Goal: Transaction & Acquisition: Purchase product/service

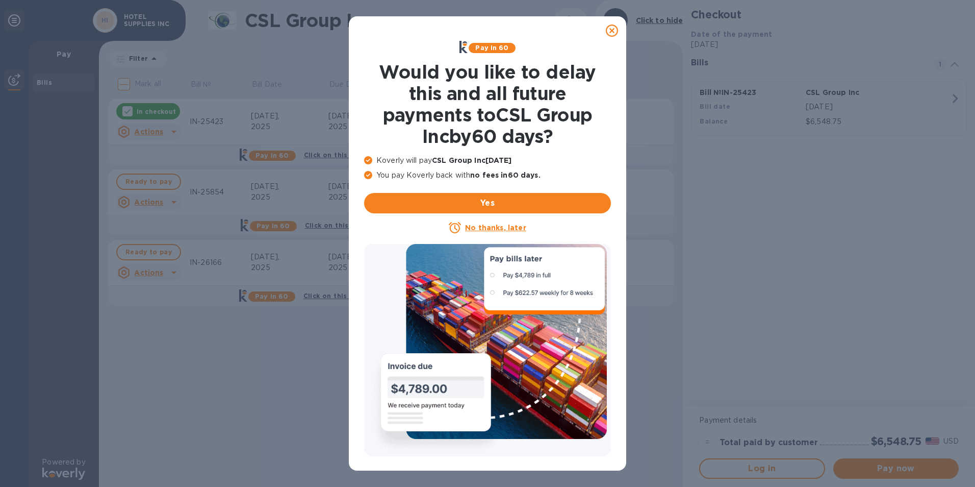
click at [492, 276] on div at bounding box center [487, 350] width 247 height 212
click at [515, 230] on u "No thanks, later" at bounding box center [495, 227] width 61 height 8
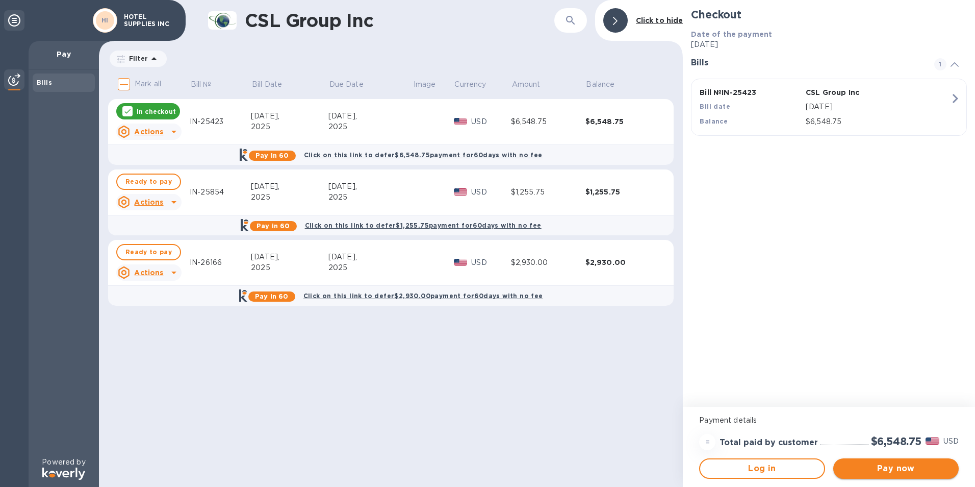
click at [882, 475] on button "Pay now" at bounding box center [895, 468] width 125 height 20
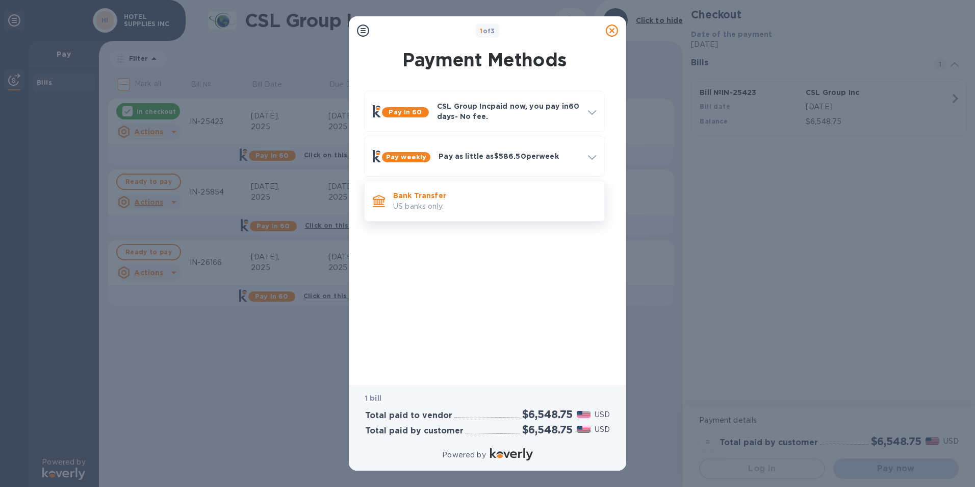
click at [428, 209] on p "US banks only." at bounding box center [494, 206] width 203 height 11
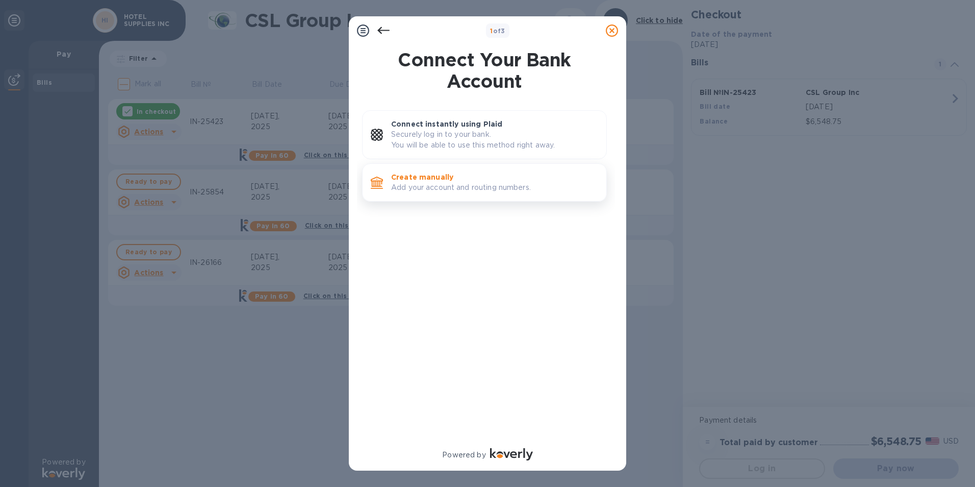
click at [424, 182] on p "Create manually" at bounding box center [494, 177] width 207 height 10
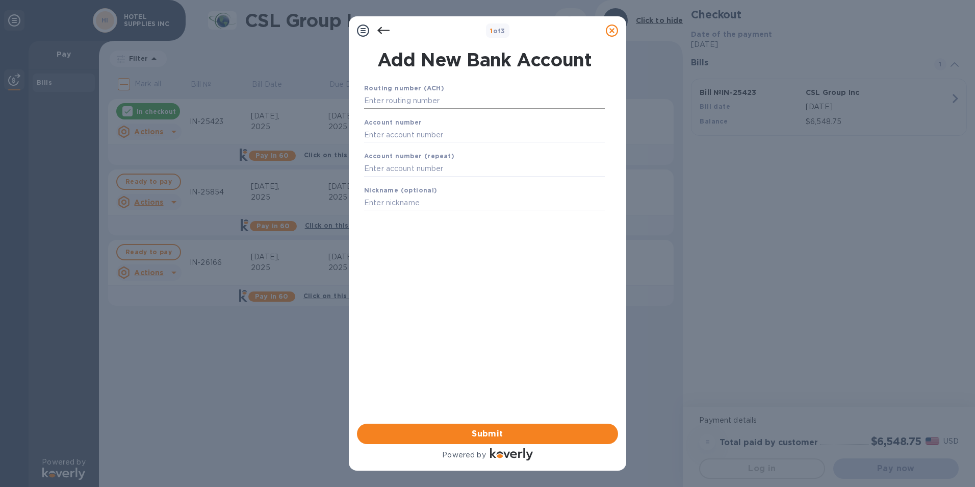
click at [406, 104] on input "text" at bounding box center [484, 100] width 241 height 15
type input "021200025"
click at [428, 141] on input "text" at bounding box center [484, 147] width 241 height 15
type input "2000039135847"
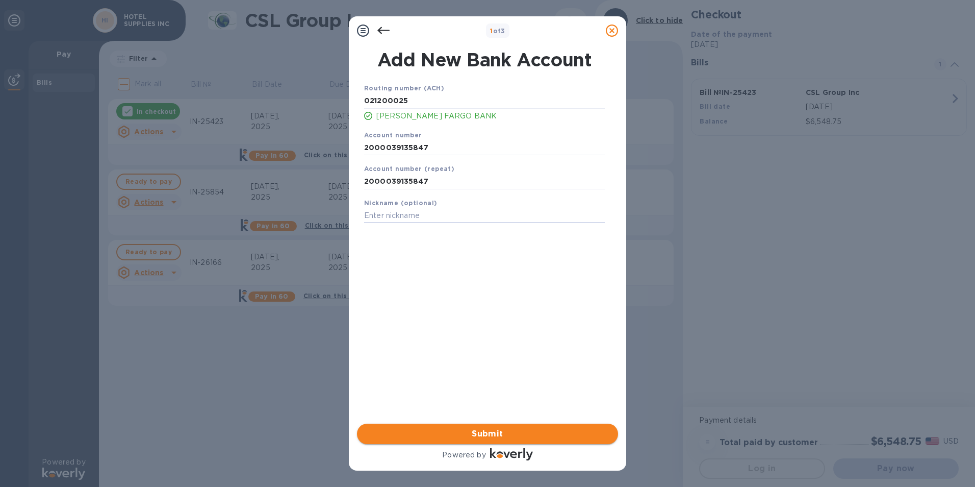
click at [565, 436] on span "Submit" at bounding box center [487, 433] width 245 height 12
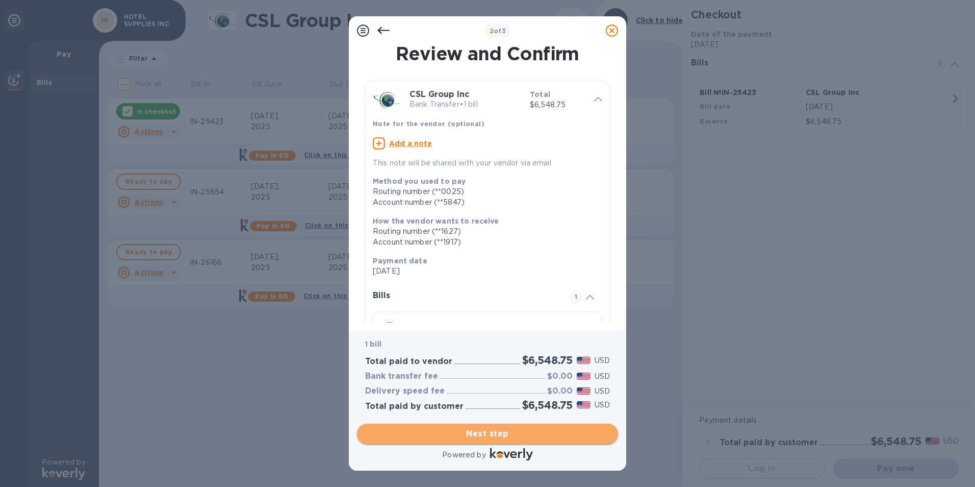
click at [569, 435] on span "Next step" at bounding box center [487, 433] width 245 height 12
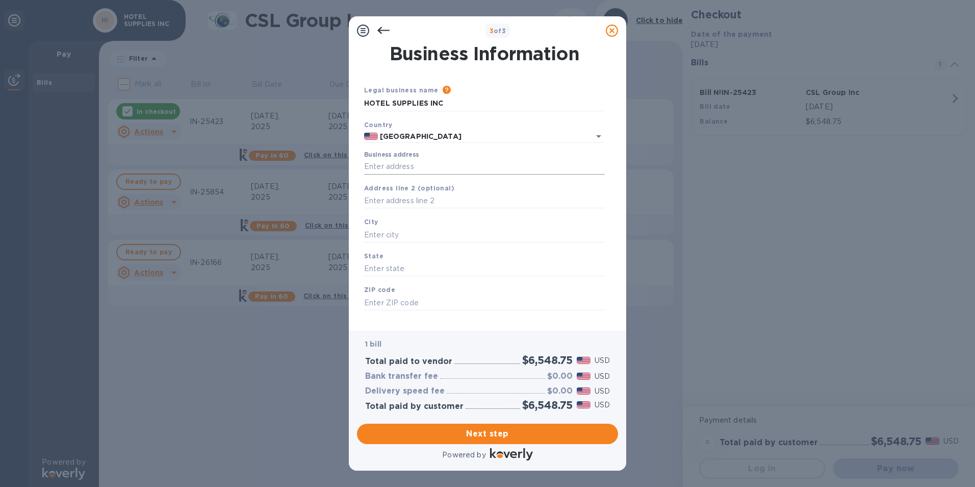
click at [427, 170] on input "Business address" at bounding box center [484, 166] width 241 height 15
type input "[STREET_ADDRESS]"
type input "[GEOGRAPHIC_DATA]"
type input "PA"
type input "19134"
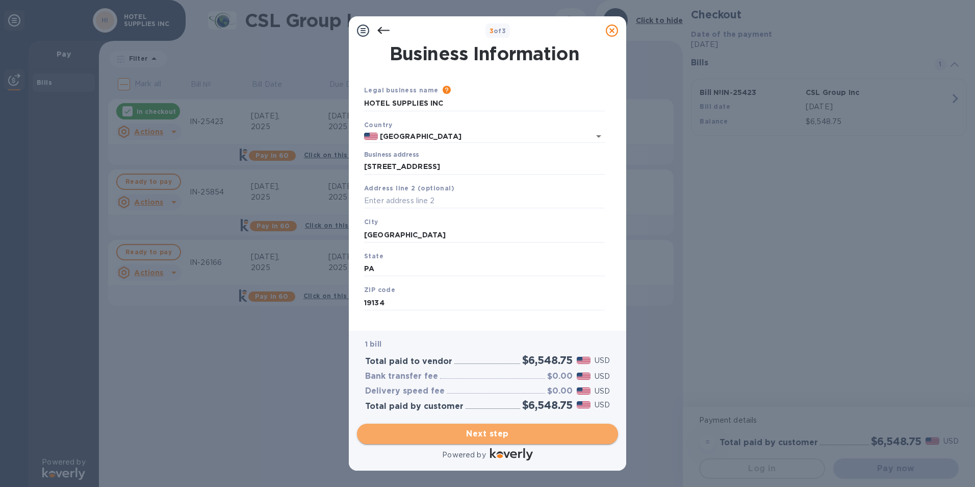
click at [491, 432] on span "Next step" at bounding box center [487, 433] width 245 height 12
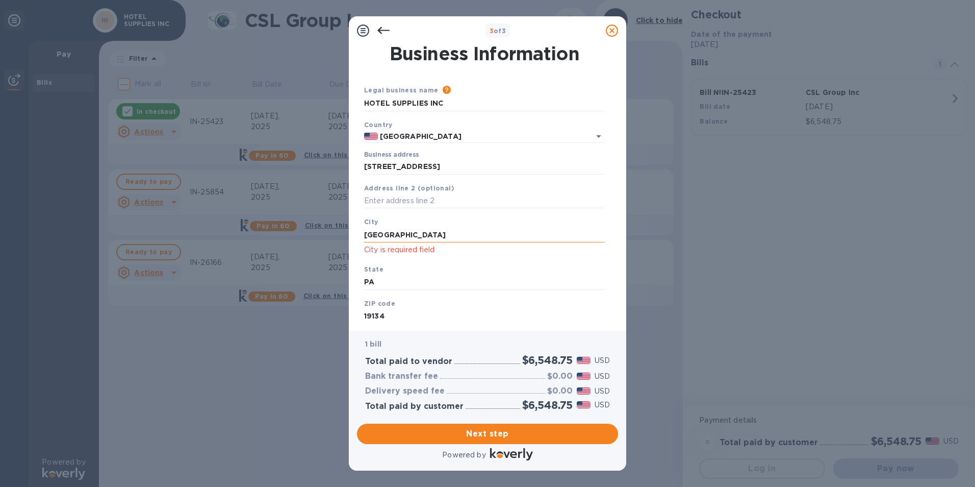
click at [423, 234] on input "[GEOGRAPHIC_DATA]" at bounding box center [484, 234] width 241 height 15
type input "P"
type input "[GEOGRAPHIC_DATA]"
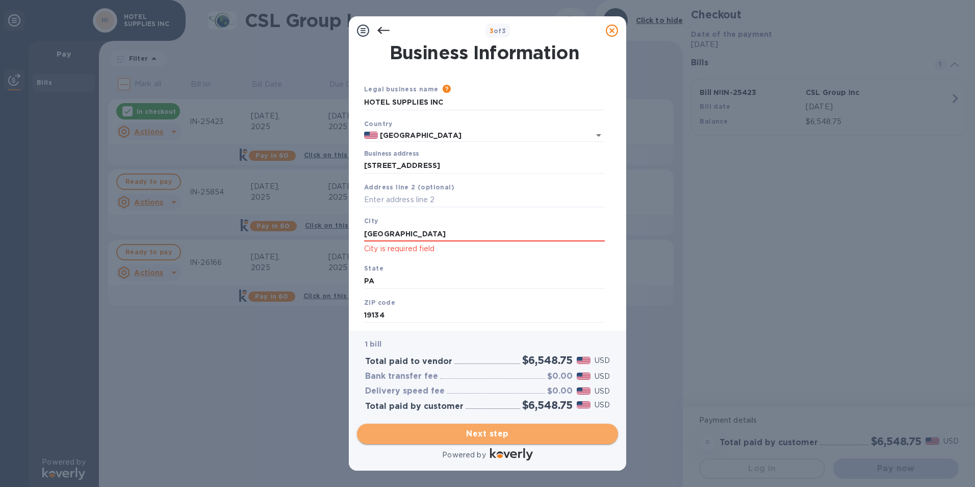
click at [457, 439] on span "Next step" at bounding box center [487, 433] width 245 height 12
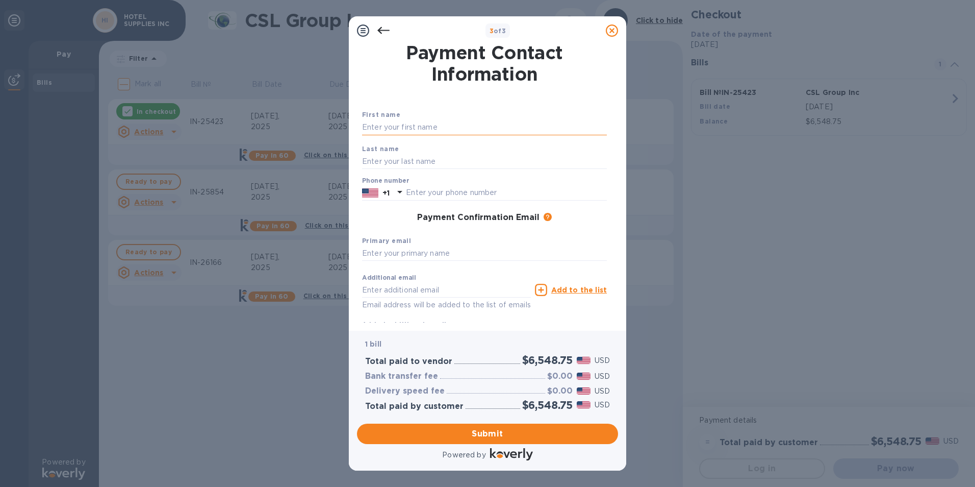
click at [422, 122] on input "text" at bounding box center [484, 127] width 245 height 15
type input "Rishi"
type input "Gor"
type input "6096856134"
click at [434, 251] on input "text" at bounding box center [484, 253] width 245 height 15
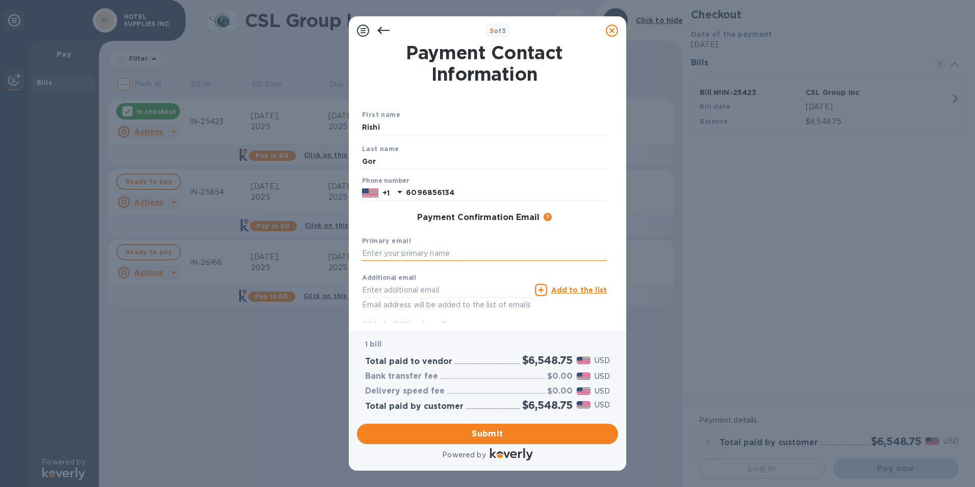
type input "[EMAIL_ADDRESS][DOMAIN_NAME]"
click at [446, 438] on span "Submit" at bounding box center [487, 433] width 245 height 12
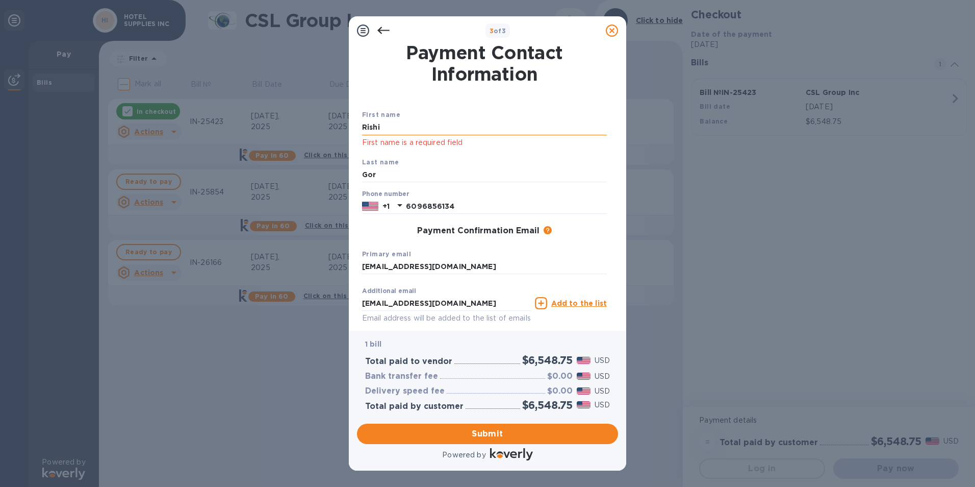
click at [426, 132] on input "Rishi" at bounding box center [484, 127] width 245 height 15
type input "R"
type input "Rishi"
type input "Gor"
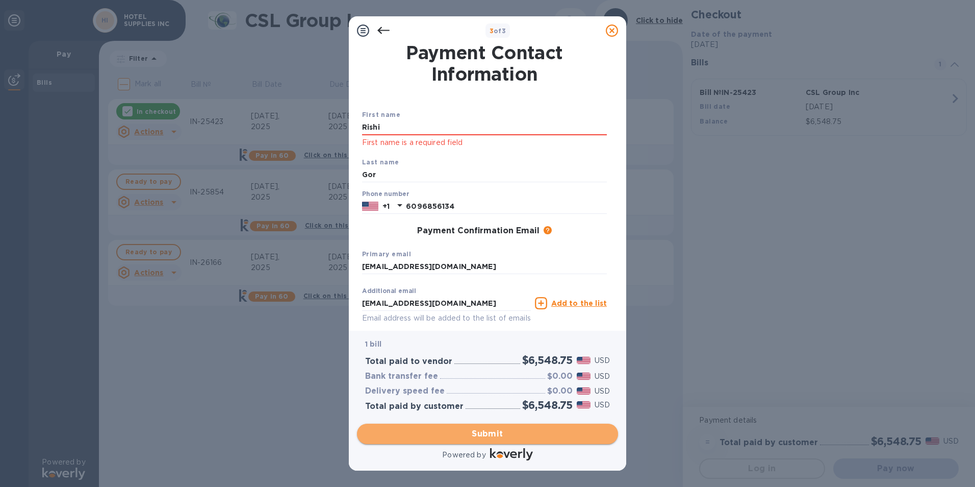
click at [449, 438] on span "Submit" at bounding box center [487, 433] width 245 height 12
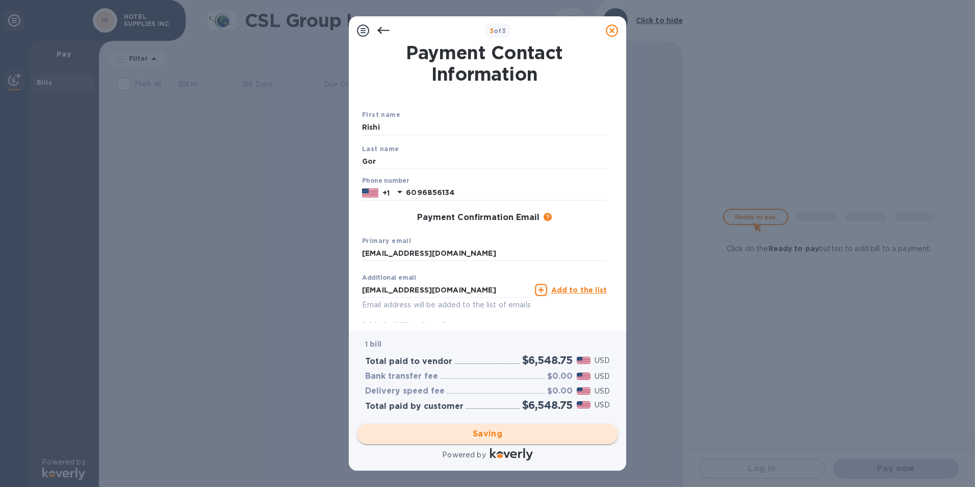
scroll to position [0, 0]
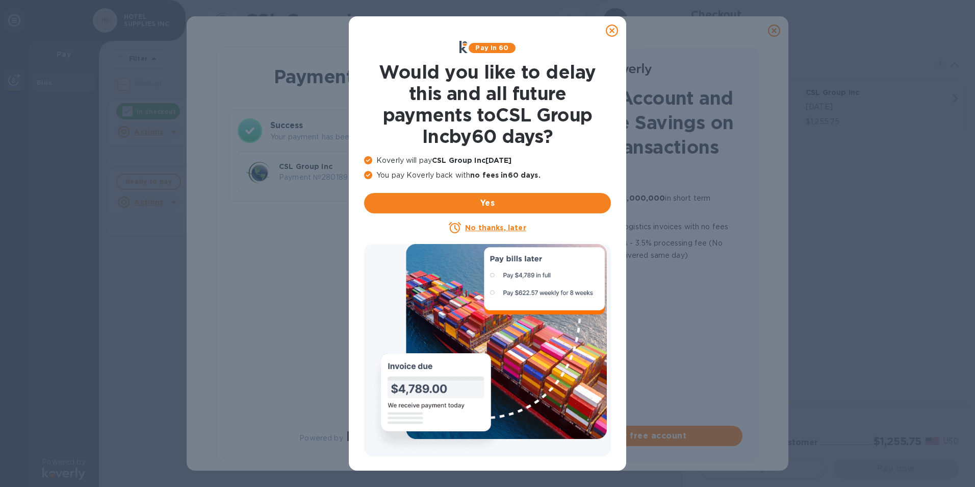
click at [498, 227] on u "No thanks, later" at bounding box center [495, 227] width 61 height 8
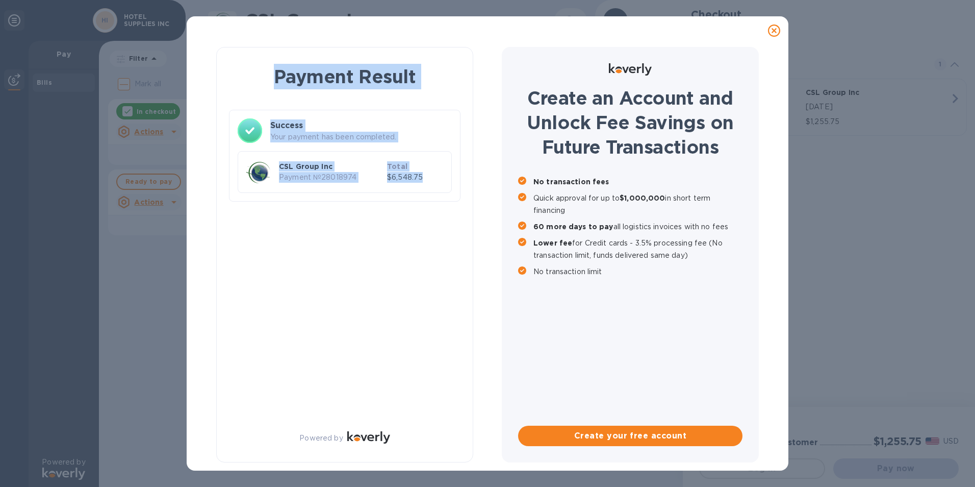
drag, startPoint x: 268, startPoint y: 70, endPoint x: 472, endPoint y: 210, distance: 248.0
click at [472, 210] on div "Payment Result Success Your payment has been completed. CSL Group Inc Payment №…" at bounding box center [344, 254] width 257 height 415
copy div "Payment Result Success Your payment has been completed. CSL Group Inc Payment №…"
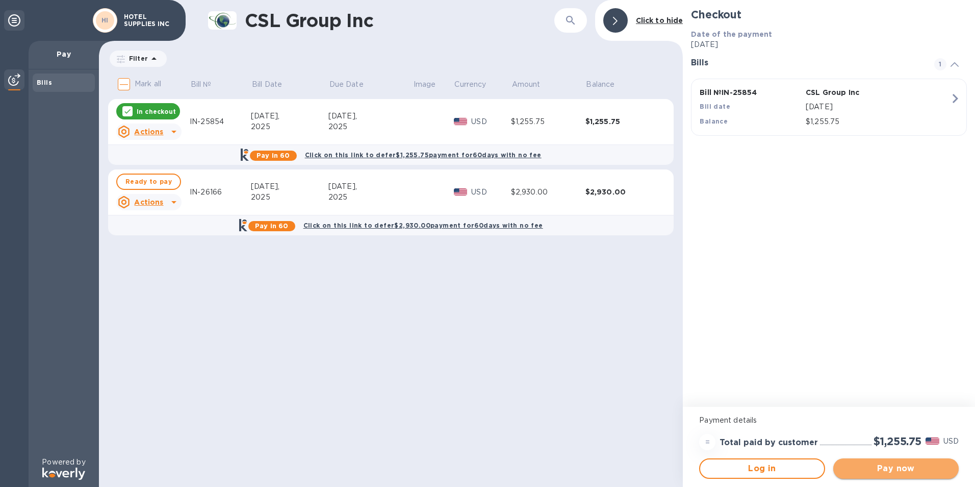
click at [915, 466] on span "Pay now" at bounding box center [896, 468] width 109 height 12
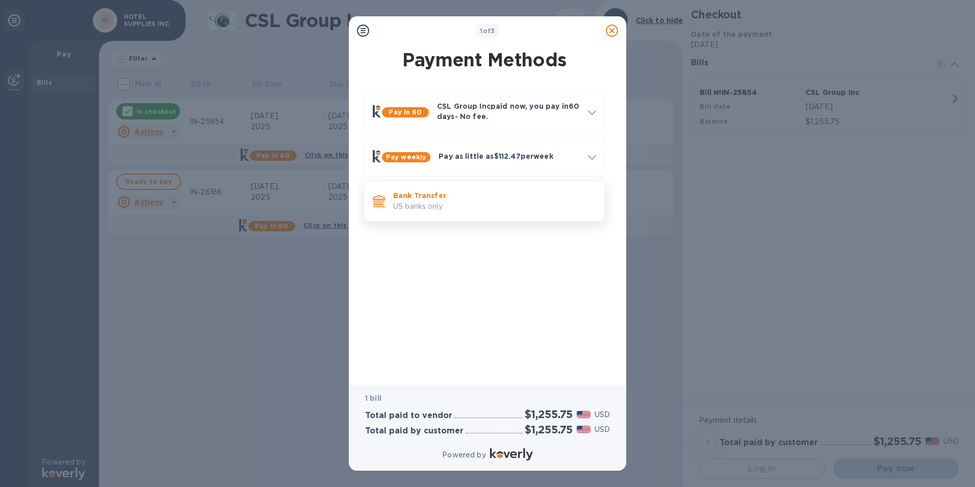
click at [410, 206] on p "US banks only." at bounding box center [494, 206] width 203 height 11
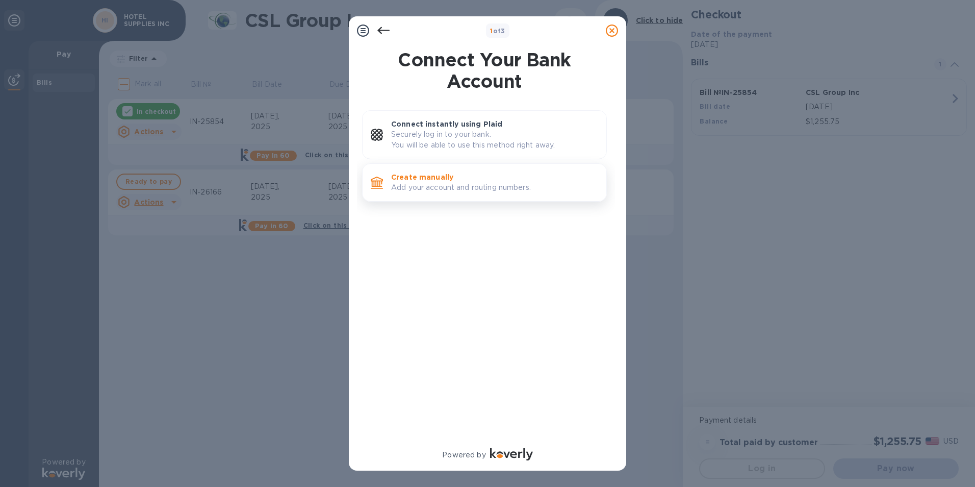
click at [412, 183] on p "Add your account and routing numbers." at bounding box center [494, 187] width 207 height 11
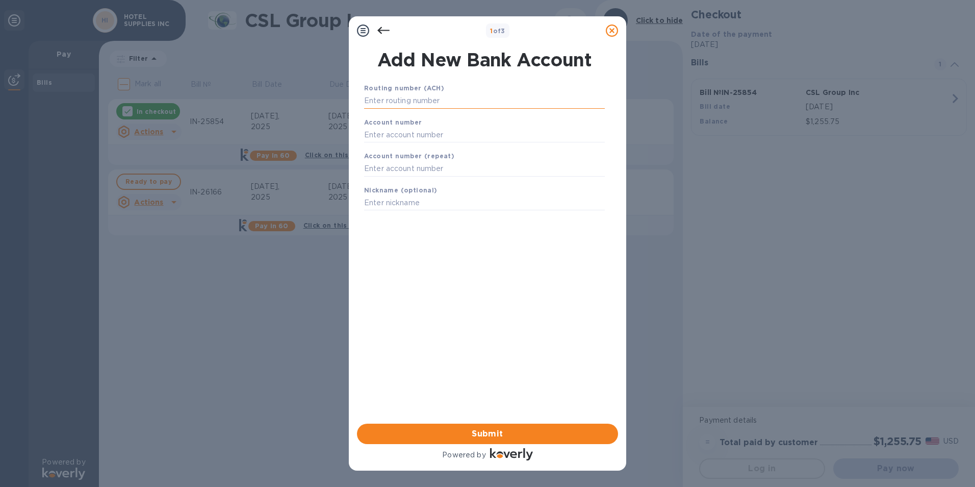
click at [398, 106] on input "text" at bounding box center [484, 100] width 241 height 15
type input "021200025"
click at [469, 135] on div "Account number" at bounding box center [484, 142] width 249 height 34
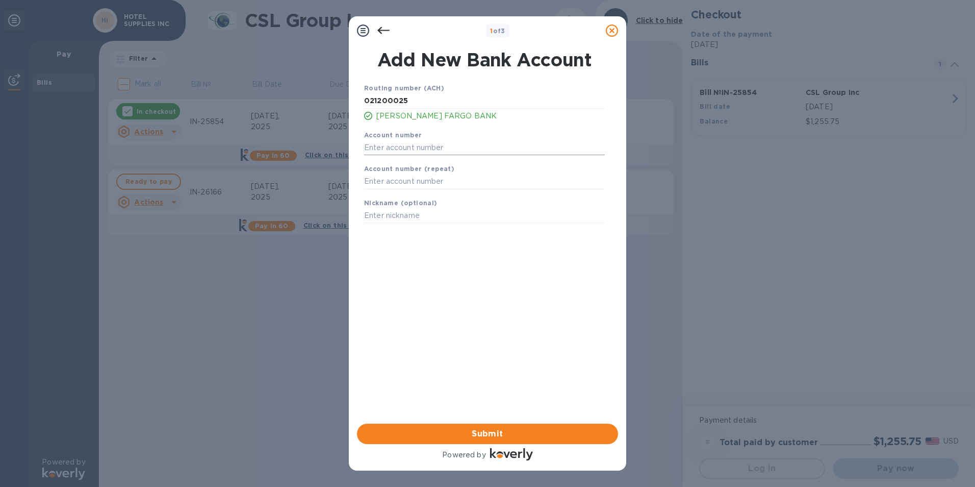
click at [459, 145] on input "text" at bounding box center [484, 147] width 241 height 15
type input "2000039135847"
click at [464, 188] on input "text" at bounding box center [484, 181] width 241 height 15
type input "2000039135847"
click at [431, 433] on span "Submit" at bounding box center [487, 433] width 245 height 12
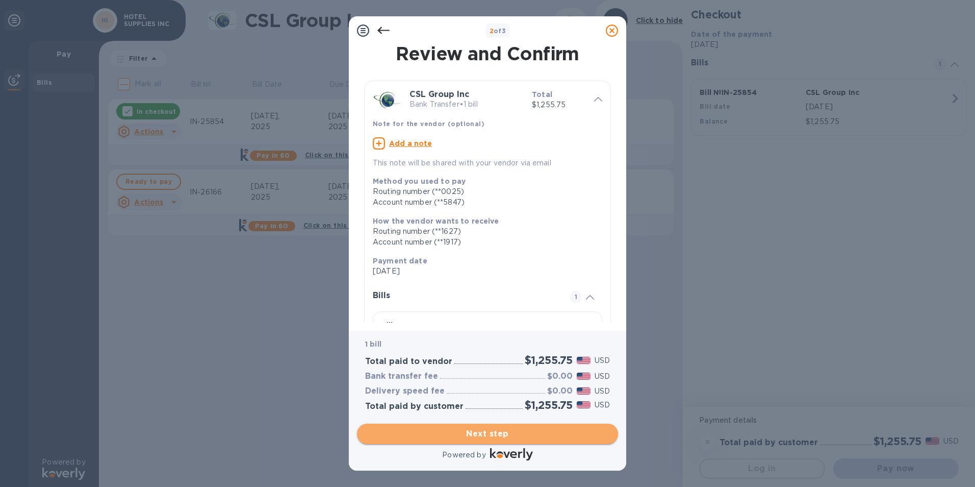
click at [471, 432] on span "Next step" at bounding box center [487, 433] width 245 height 12
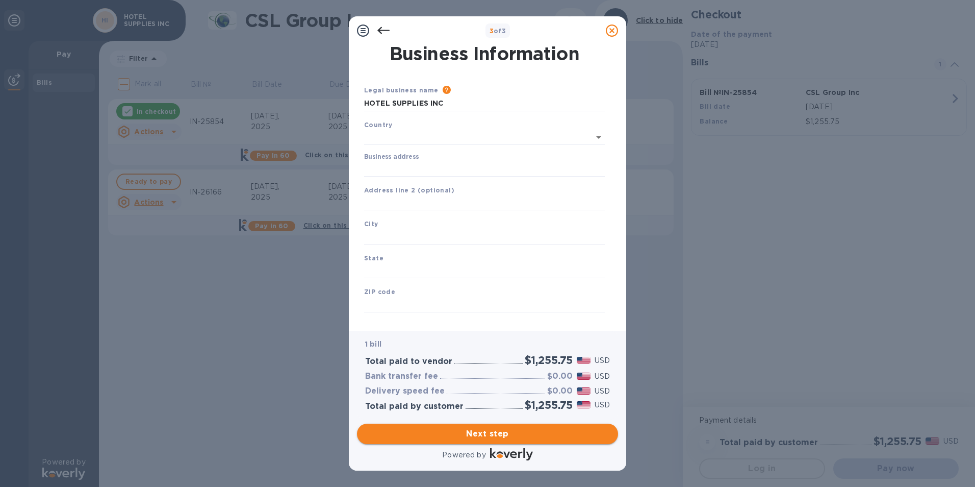
type input "[GEOGRAPHIC_DATA]"
click at [431, 166] on input "Business address" at bounding box center [484, 166] width 241 height 15
type input "[STREET_ADDRESS]"
type input "[GEOGRAPHIC_DATA]"
type input "PA"
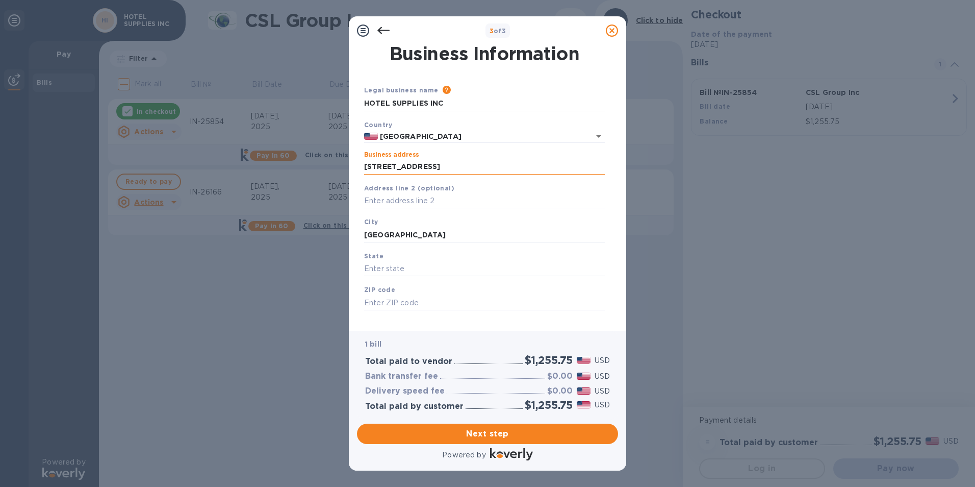
type input "19134"
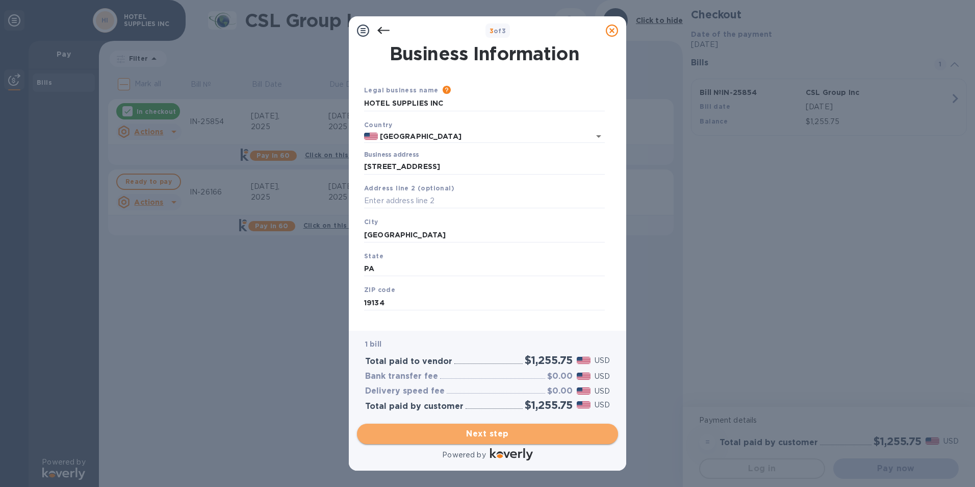
click at [466, 430] on span "Next step" at bounding box center [487, 433] width 245 height 12
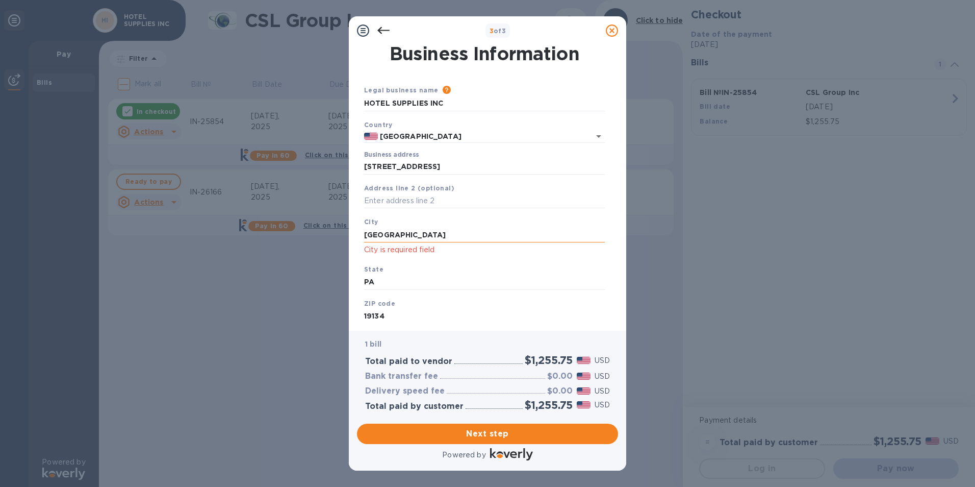
click at [438, 235] on input "[GEOGRAPHIC_DATA]" at bounding box center [484, 234] width 241 height 15
type input "P"
type input "[GEOGRAPHIC_DATA]"
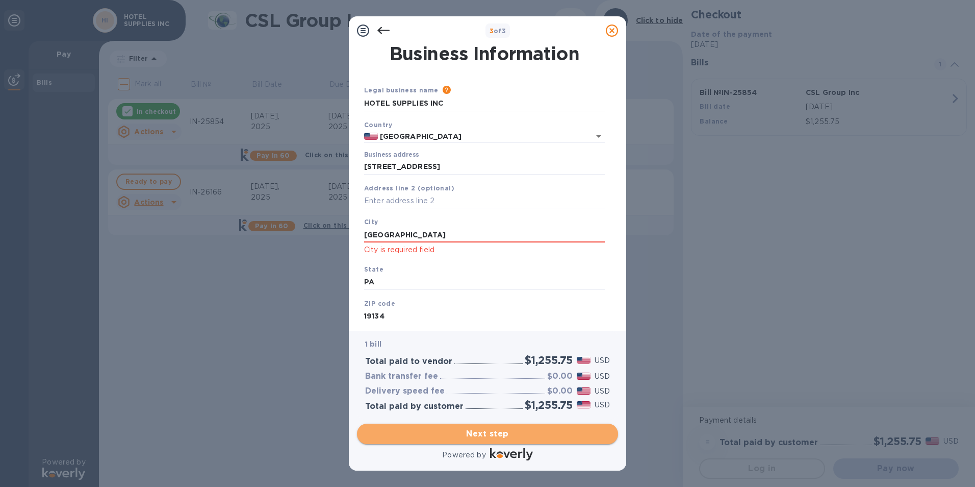
click at [478, 432] on span "Next step" at bounding box center [487, 433] width 245 height 12
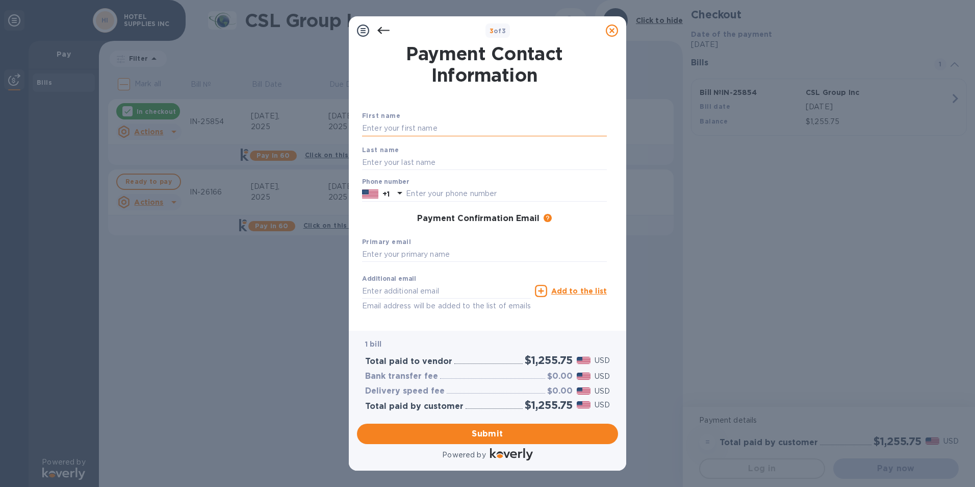
click at [395, 127] on input "text" at bounding box center [484, 128] width 245 height 15
type input "Rishi"
type input "Gor"
type input "6096856134"
type input "[EMAIL_ADDRESS][DOMAIN_NAME]"
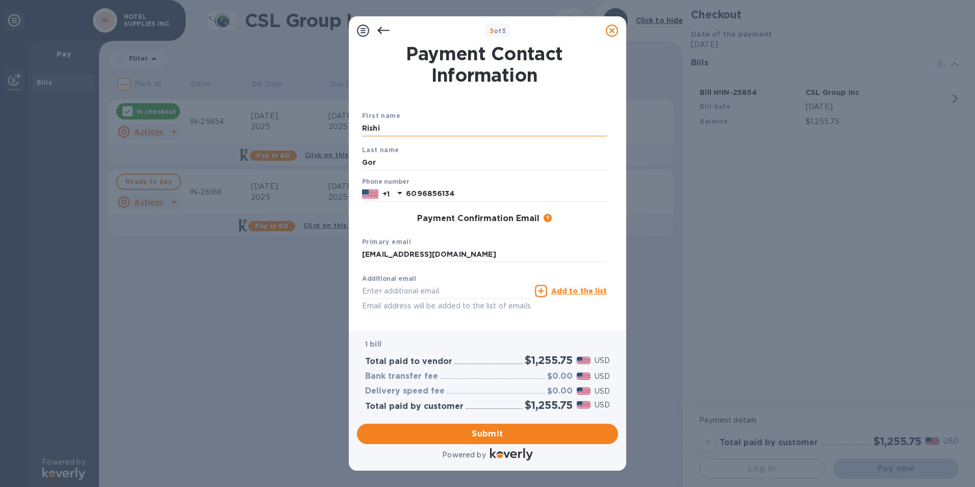
type input "[EMAIL_ADDRESS][DOMAIN_NAME]"
click at [424, 124] on input "Rishi" at bounding box center [484, 128] width 245 height 15
type input "R"
type input "Rishi"
type input "Gor"
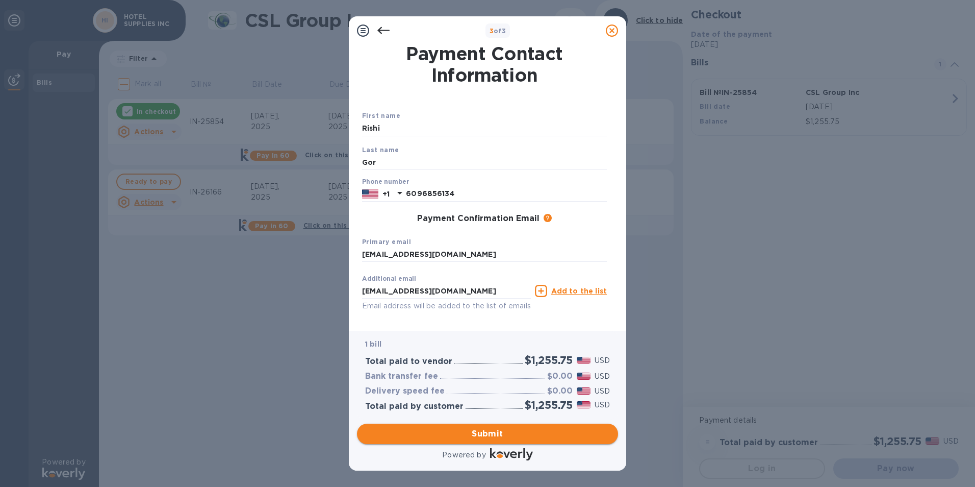
click at [570, 430] on span "Submit" at bounding box center [487, 433] width 245 height 12
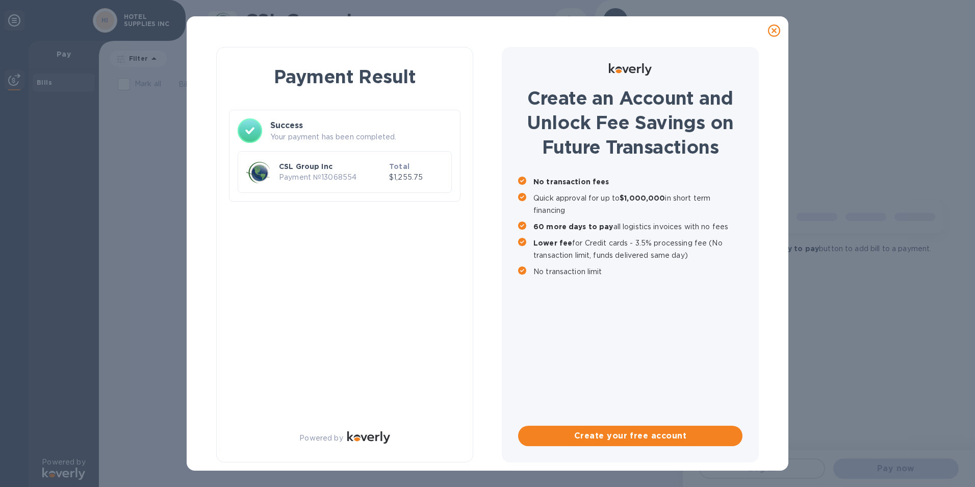
checkbox input "true"
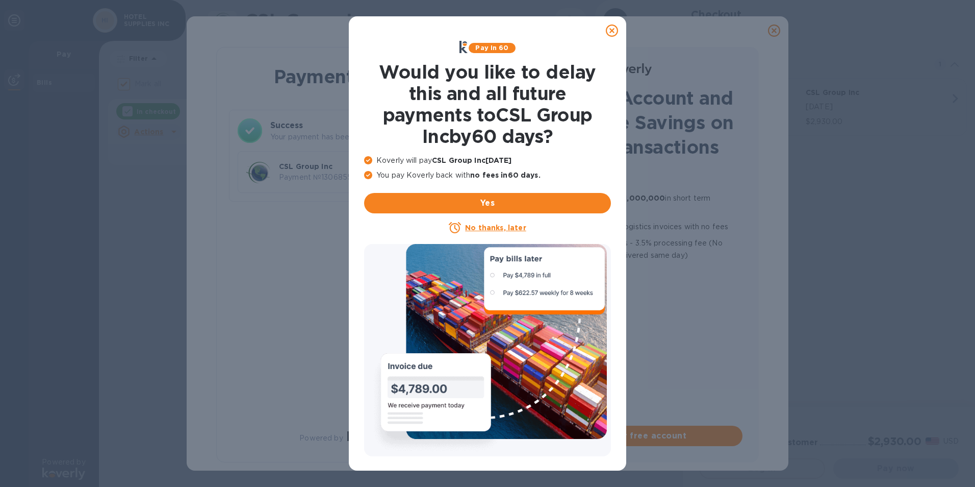
click at [506, 226] on u "No thanks, later" at bounding box center [495, 227] width 61 height 8
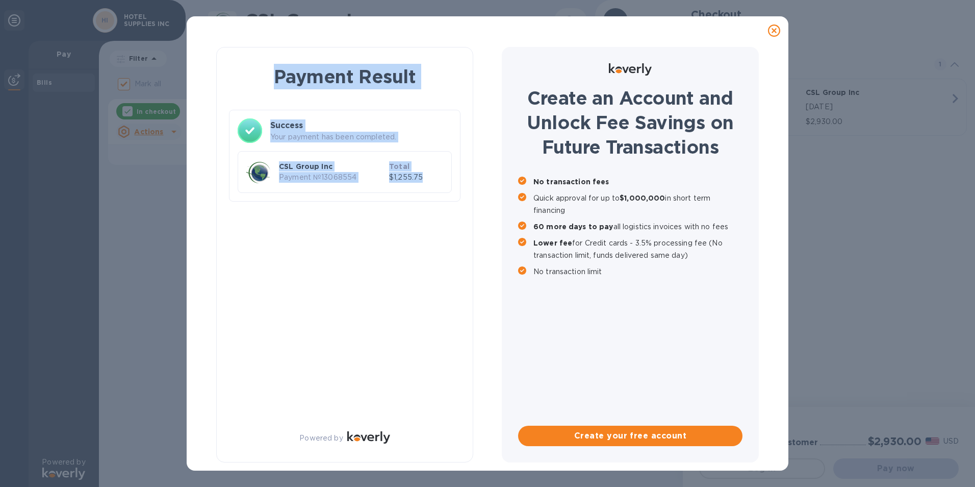
drag, startPoint x: 267, startPoint y: 75, endPoint x: 428, endPoint y: 191, distance: 198.3
click at [428, 191] on div "Payment Result Success Your payment has been completed. CSL Group Inc Payment №…" at bounding box center [345, 135] width 232 height 150
copy div "Payment Result Success Your payment has been completed. CSL Group Inc Payment №…"
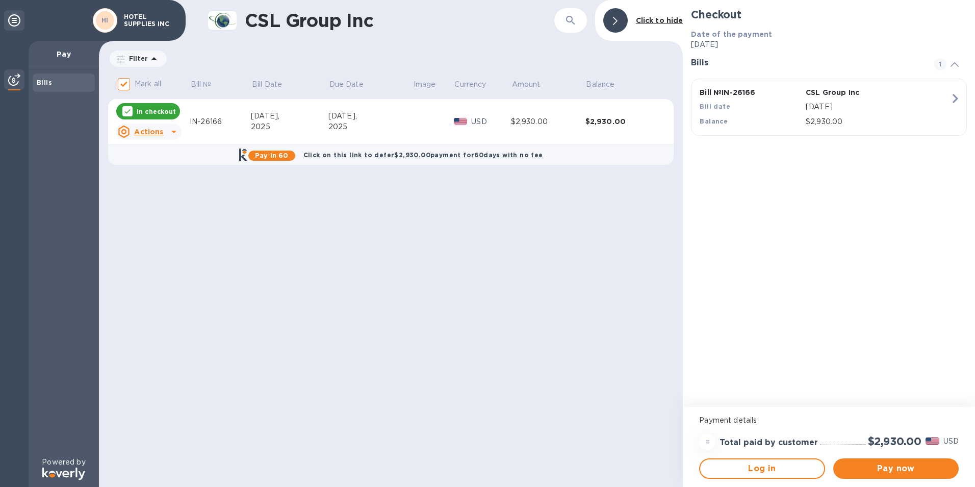
click at [943, 63] on span "1" at bounding box center [940, 64] width 12 height 12
